Goal: Navigation & Orientation: Find specific page/section

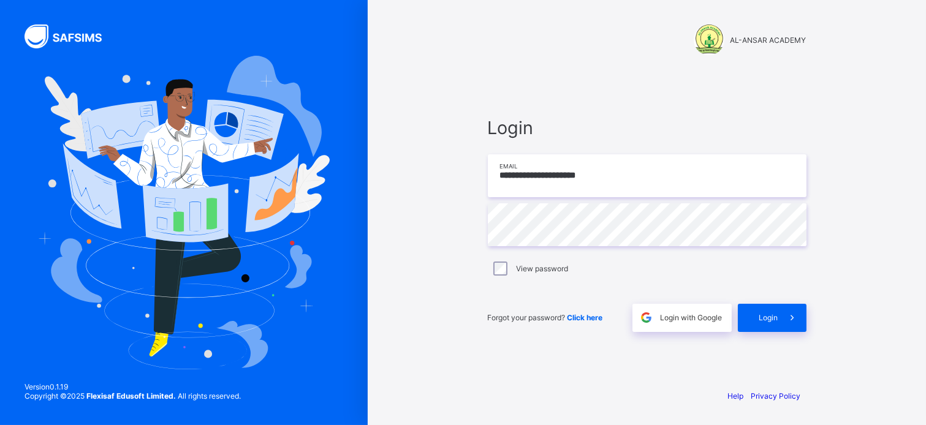
click at [513, 186] on input "**********" at bounding box center [647, 175] width 319 height 43
type input "**********"
click at [767, 317] on span "Login" at bounding box center [769, 317] width 19 height 9
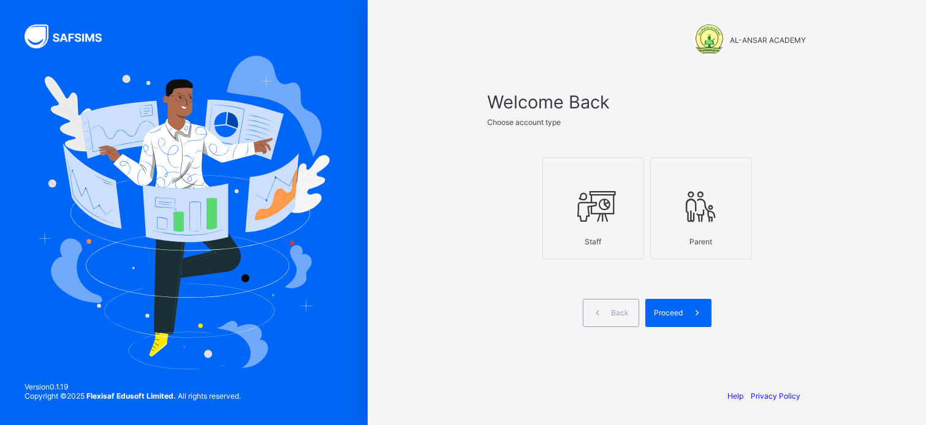
click at [592, 224] on icon at bounding box center [593, 206] width 43 height 37
click at [682, 308] on div "Proceed" at bounding box center [679, 313] width 66 height 28
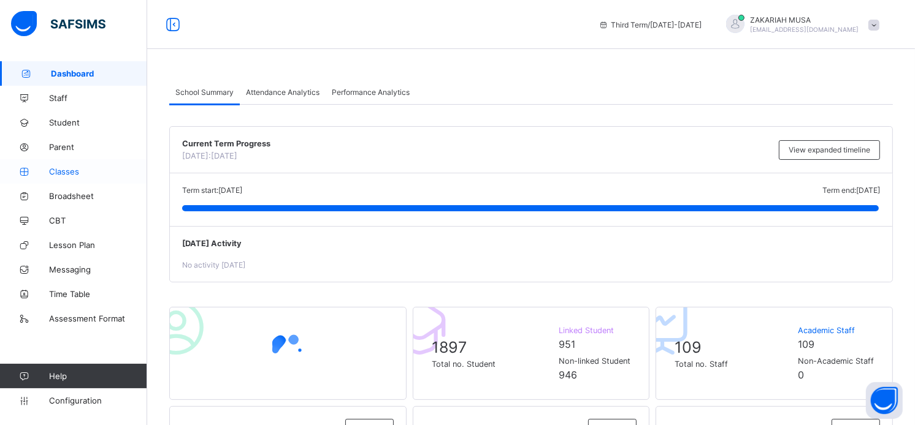
click at [68, 169] on span "Classes" at bounding box center [98, 172] width 98 height 10
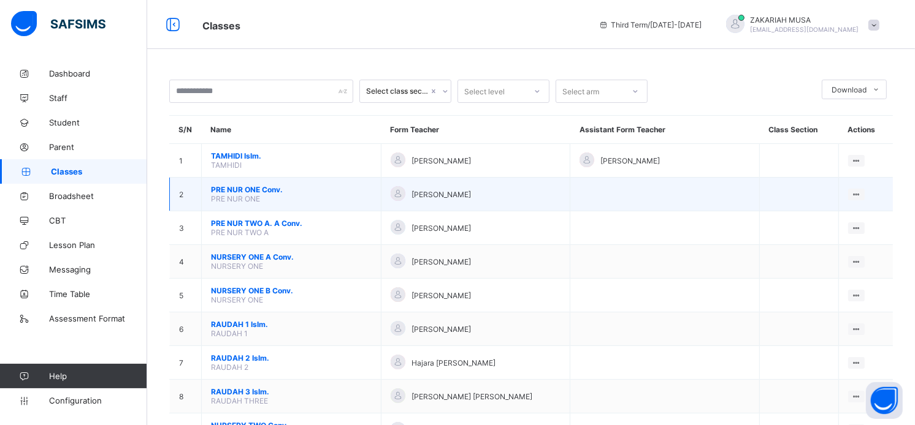
click at [248, 194] on span "PRE NUR ONE Conv." at bounding box center [291, 189] width 161 height 9
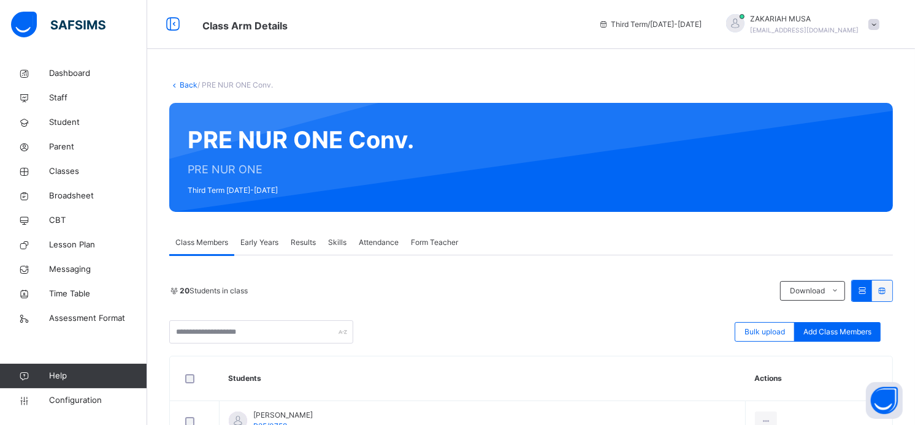
click at [252, 243] on span "Early Years" at bounding box center [259, 242] width 38 height 11
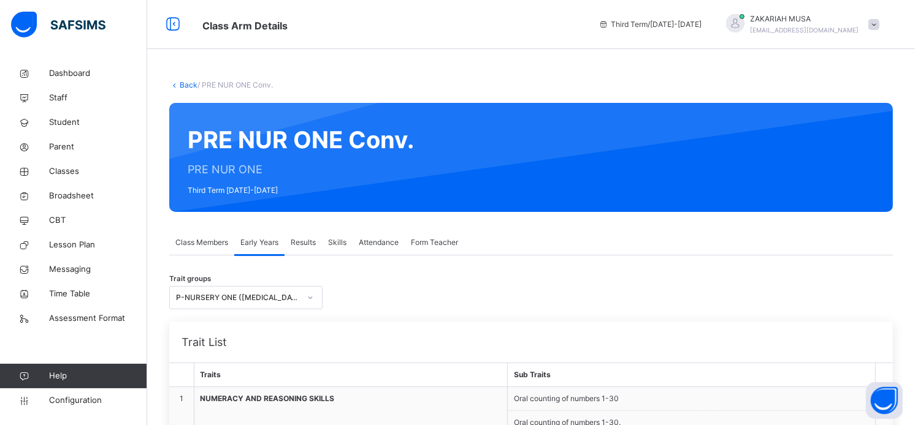
click at [218, 242] on span "Class Members" at bounding box center [201, 242] width 53 height 11
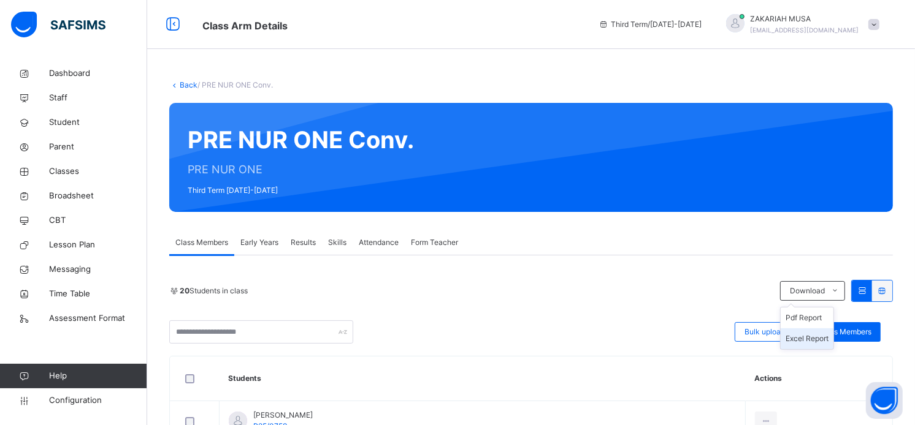
click at [812, 335] on li "Excel Report" at bounding box center [806, 339] width 53 height 21
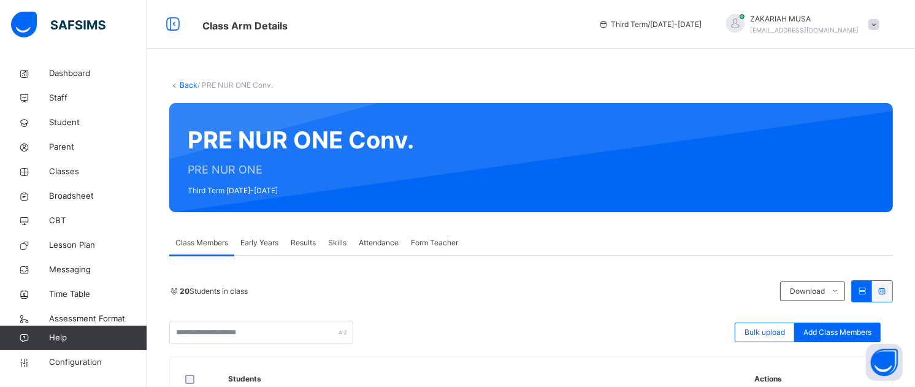
click at [183, 86] on link "Back" at bounding box center [189, 84] width 18 height 9
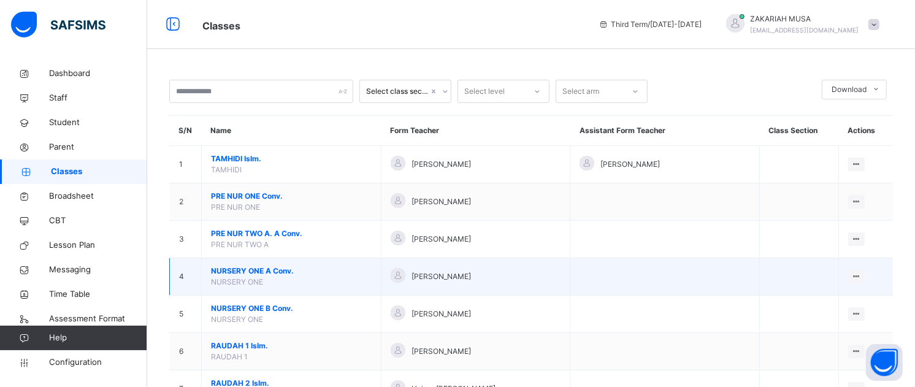
click at [246, 271] on span "NURSERY ONE A Conv." at bounding box center [291, 270] width 161 height 11
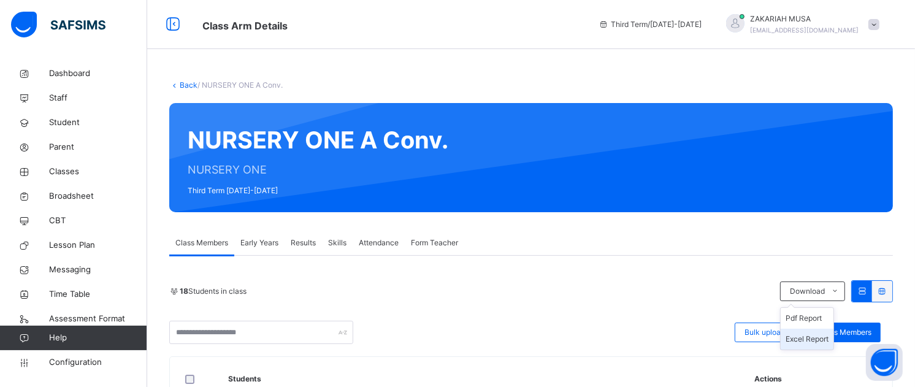
click at [828, 338] on li "Excel Report" at bounding box center [806, 339] width 53 height 21
click at [823, 337] on li "Excel Report" at bounding box center [806, 339] width 53 height 21
drag, startPoint x: 192, startPoint y: 384, endPoint x: 195, endPoint y: 62, distance: 321.9
click at [393, 294] on div "18 Students in class" at bounding box center [471, 291] width 604 height 11
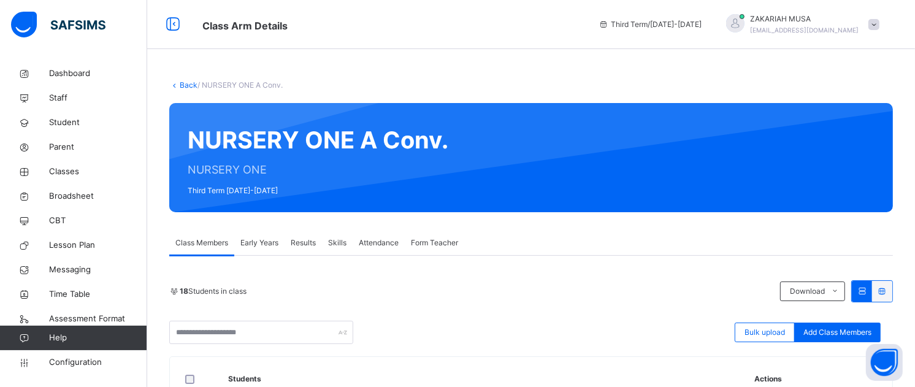
click at [180, 83] on link "Back" at bounding box center [189, 84] width 18 height 9
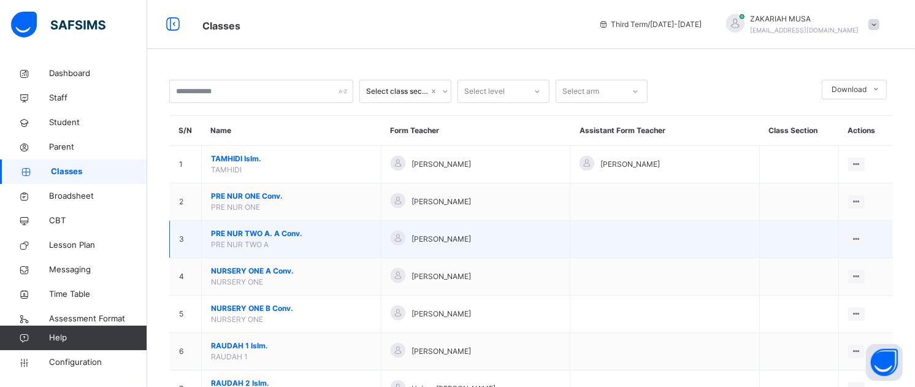
click at [256, 234] on span "PRE NUR TWO A. A Conv." at bounding box center [291, 233] width 161 height 11
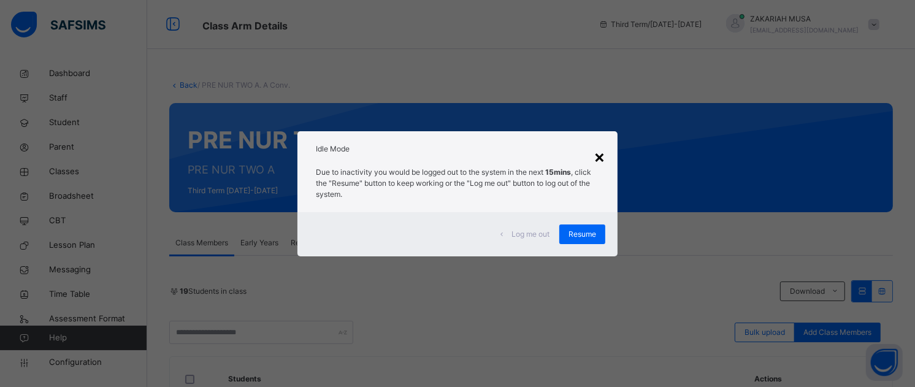
click at [600, 156] on div "×" at bounding box center [599, 156] width 12 height 26
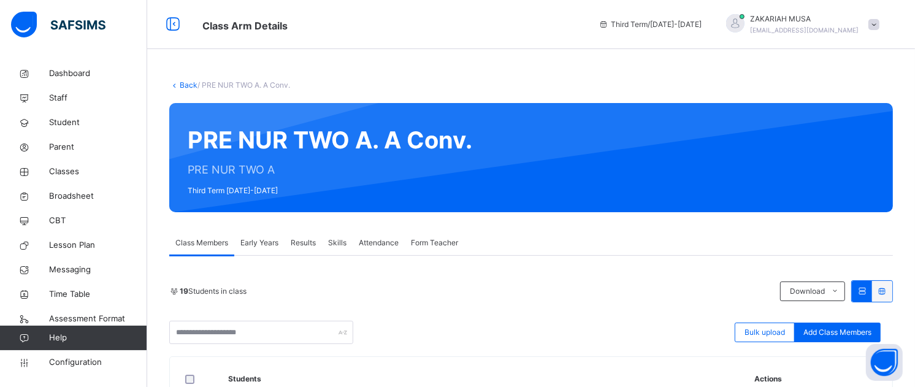
click at [180, 84] on link "Back" at bounding box center [189, 84] width 18 height 9
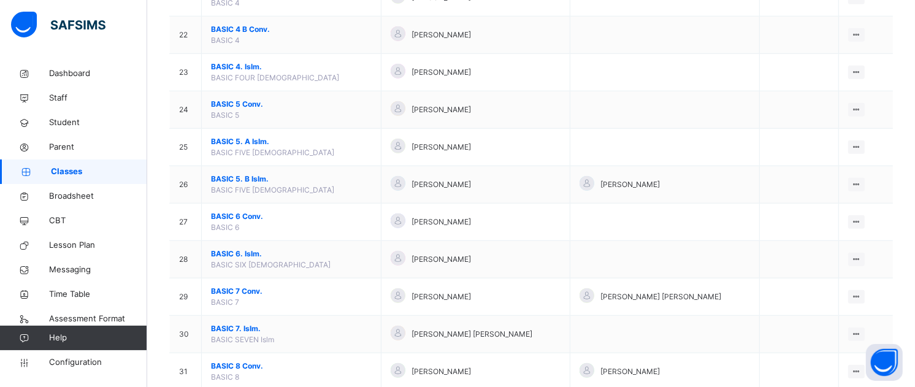
scroll to position [917, 0]
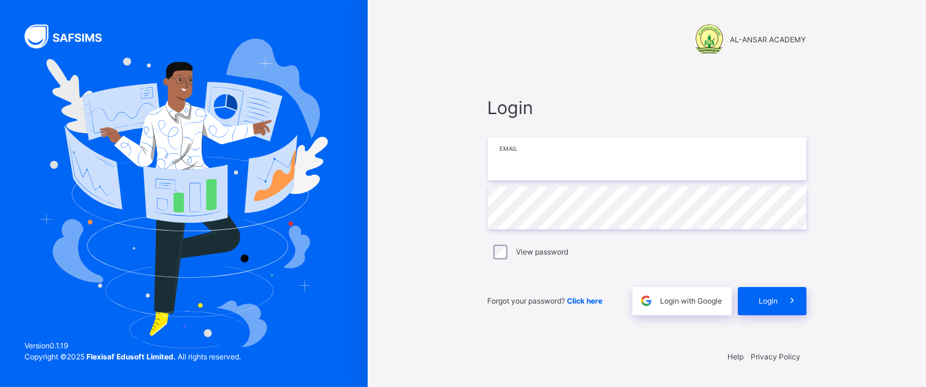
type input "**********"
